Goal: Transaction & Acquisition: Purchase product/service

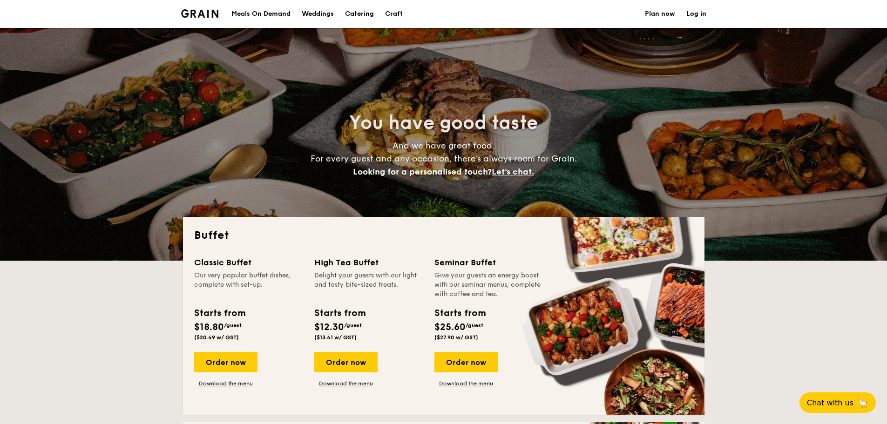
select select
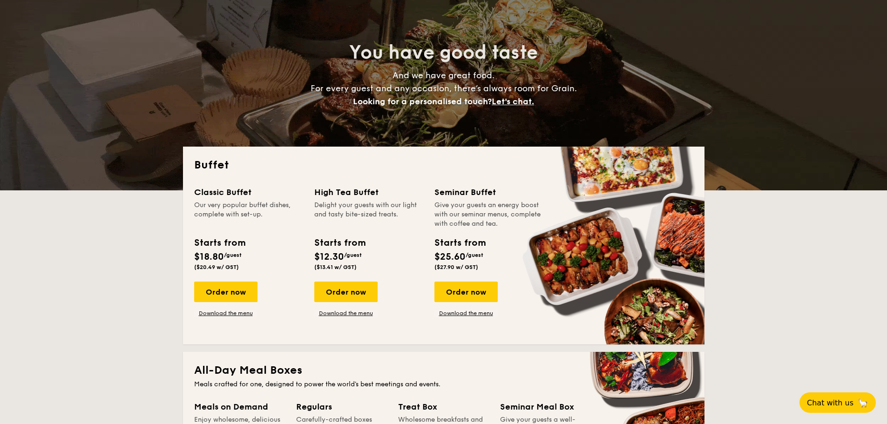
scroll to position [140, 0]
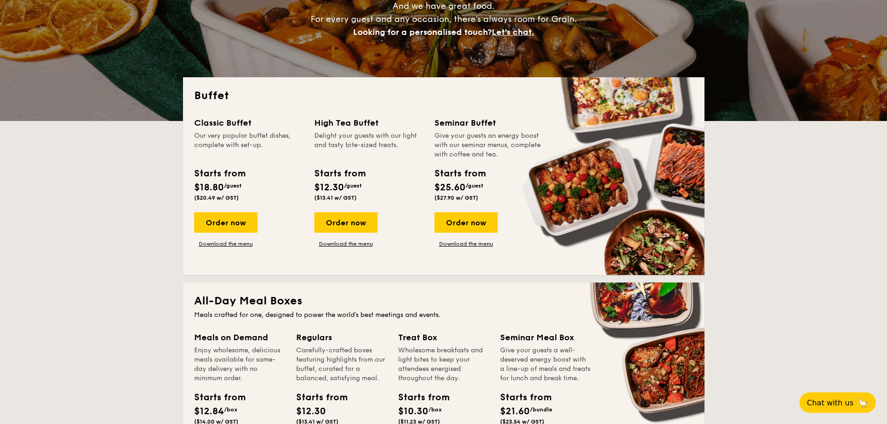
drag, startPoint x: 221, startPoint y: 224, endPoint x: 220, endPoint y: 249, distance: 24.2
click at [221, 224] on div "Order now" at bounding box center [225, 222] width 63 height 20
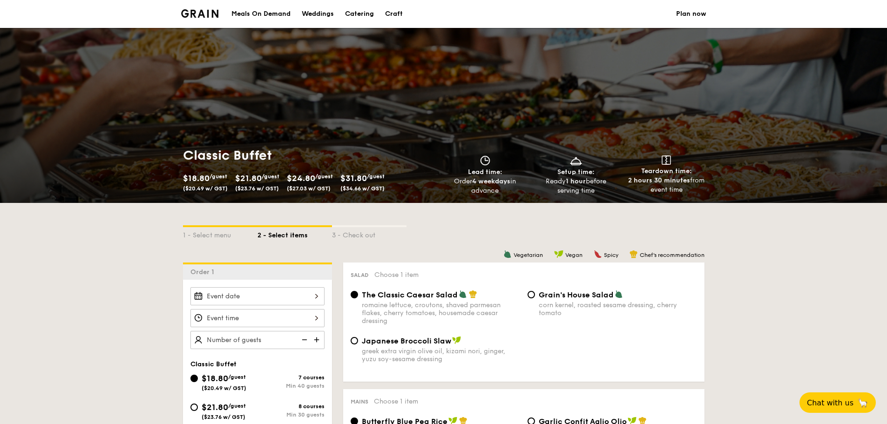
select select
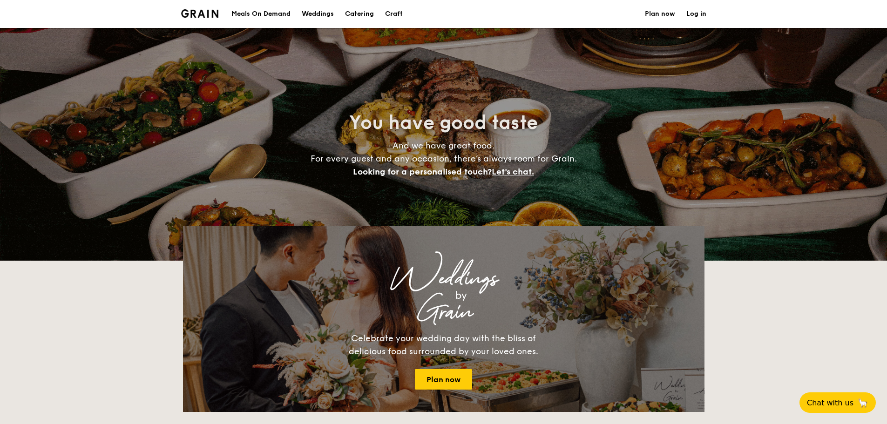
scroll to position [140, 0]
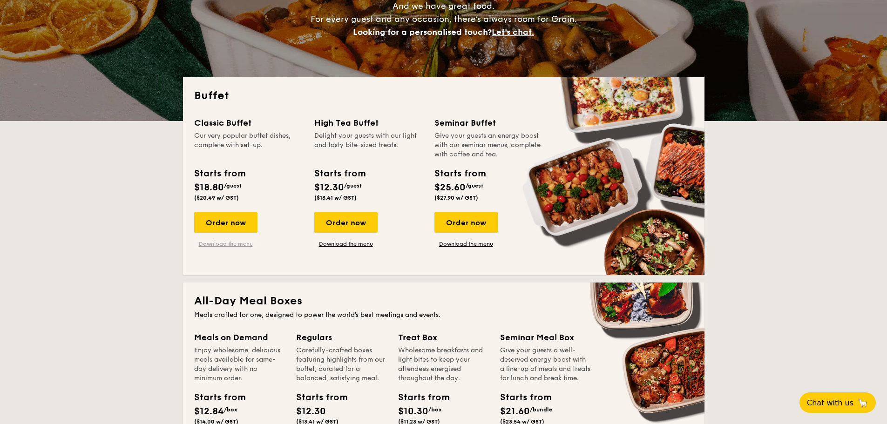
click at [243, 244] on link "Download the menu" at bounding box center [225, 243] width 63 height 7
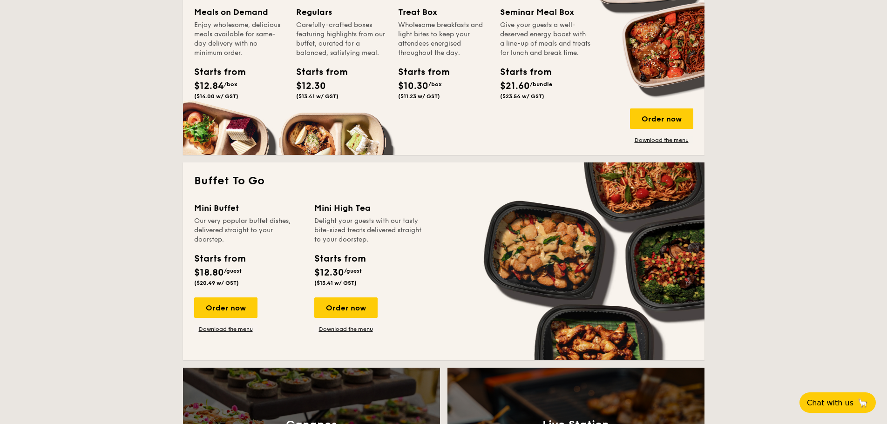
scroll to position [466, 0]
click at [221, 330] on link "Download the menu" at bounding box center [225, 328] width 63 height 7
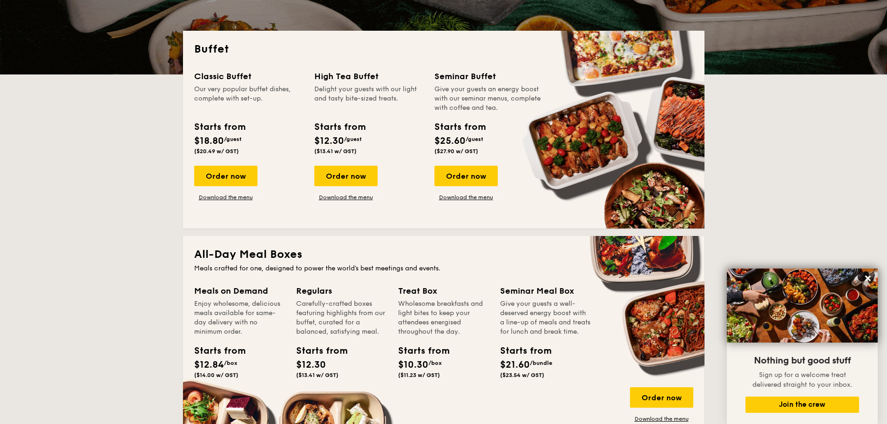
scroll to position [326, 0]
